Goal: Task Accomplishment & Management: Use online tool/utility

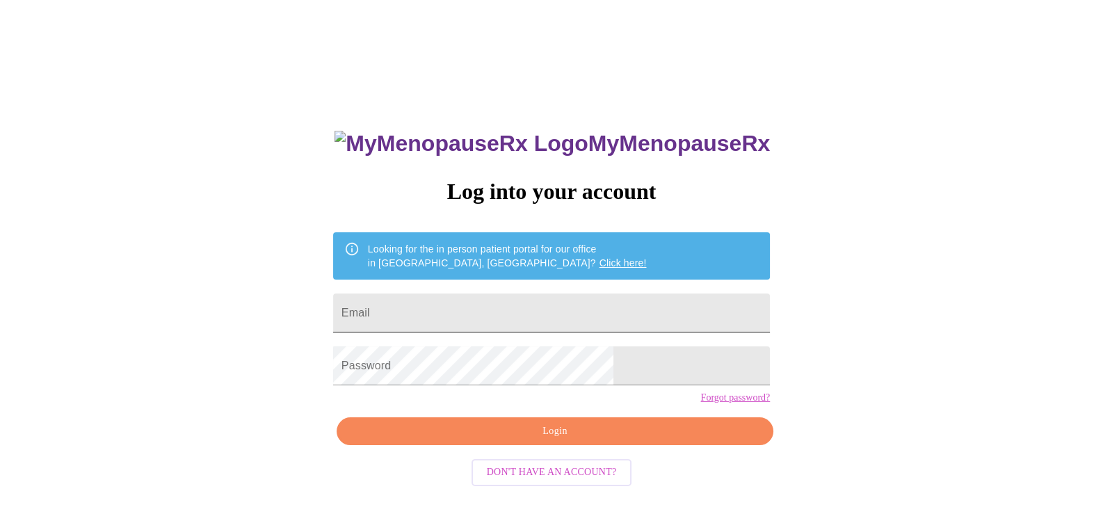
click at [481, 298] on input "Email" at bounding box center [551, 312] width 437 height 39
type input "[EMAIL_ADDRESS][DOMAIN_NAME]"
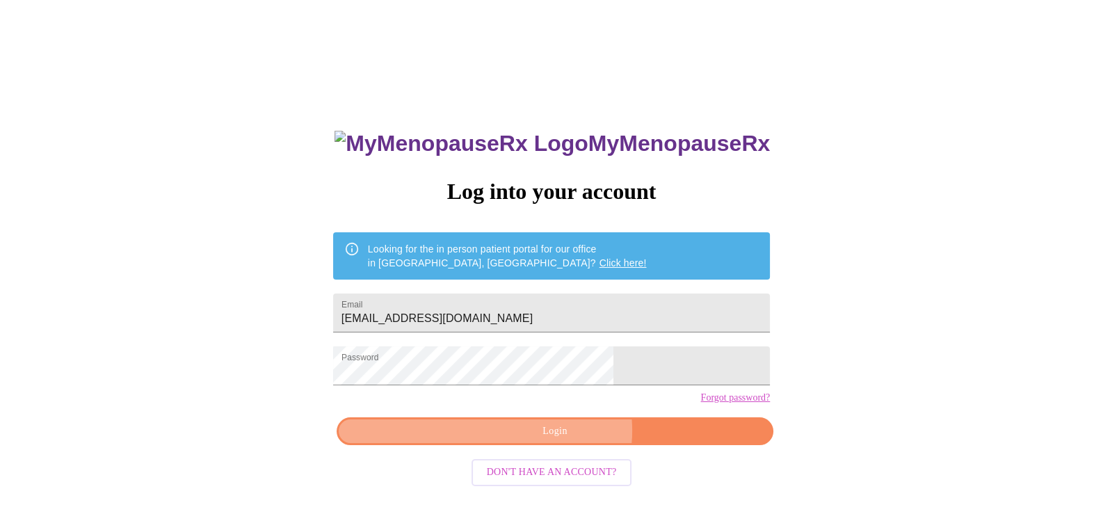
click at [562, 440] on span "Login" at bounding box center [555, 431] width 405 height 17
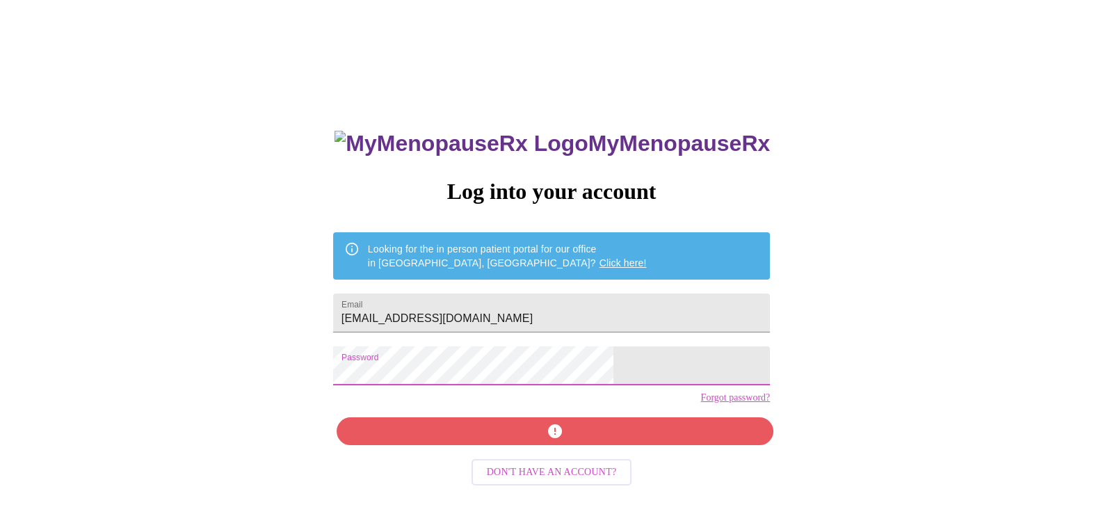
click at [300, 388] on div "MyMenopauseRx Log into your account Looking for the in person patient portal fo…" at bounding box center [552, 314] width 1092 height 617
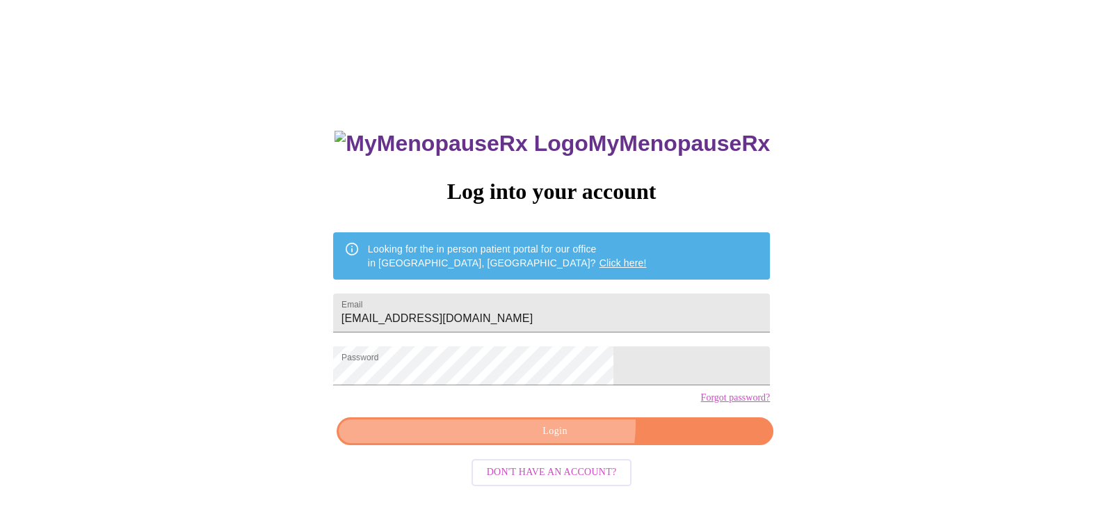
click at [564, 440] on span "Login" at bounding box center [555, 431] width 405 height 17
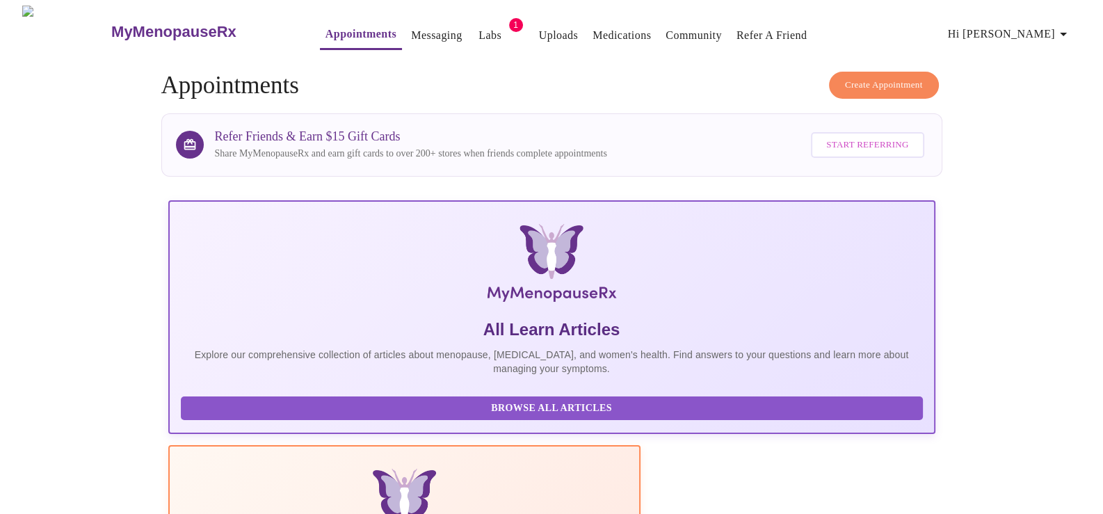
scroll to position [324, 0]
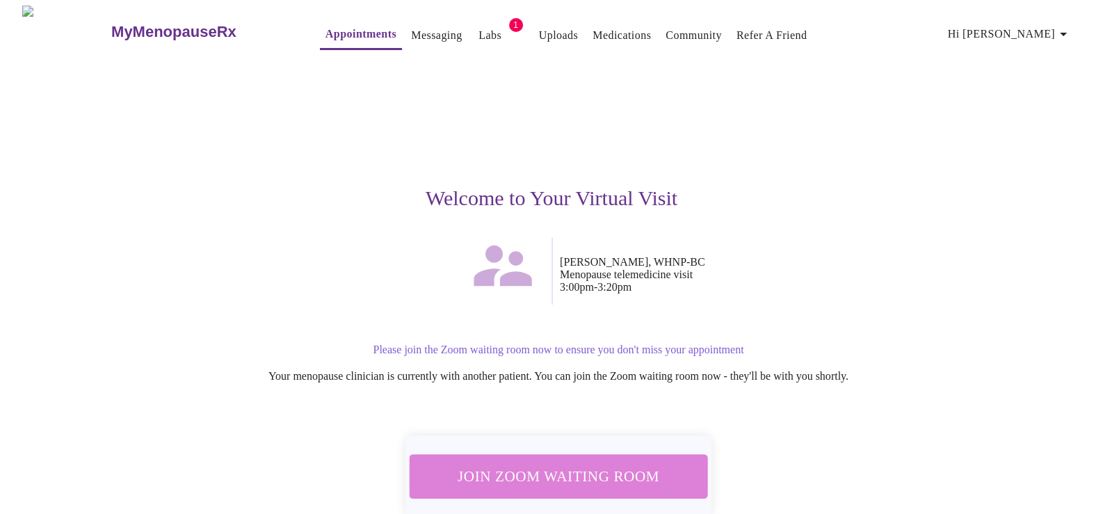
click at [554, 477] on span "Join Zoom Waiting Room" at bounding box center [558, 476] width 261 height 26
